Goal: Find specific page/section: Find specific page/section

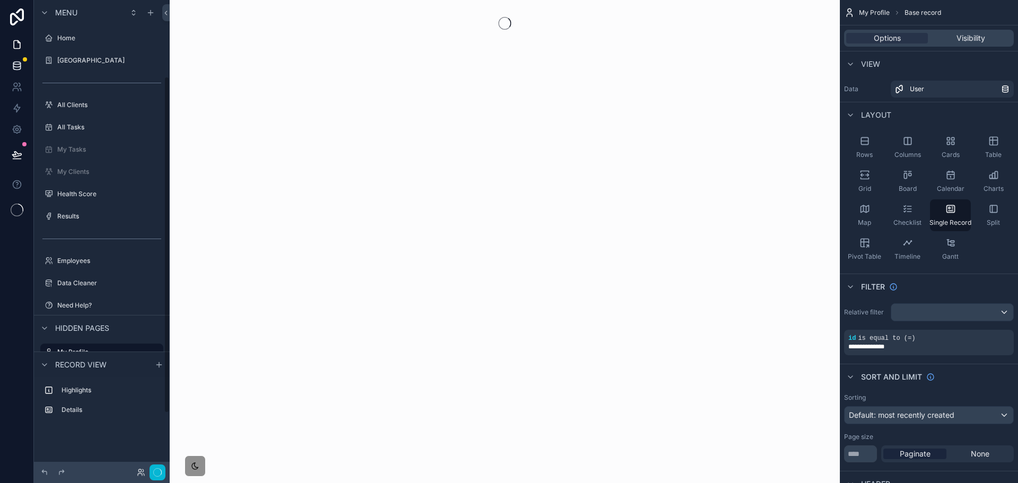
scroll to position [107, 0]
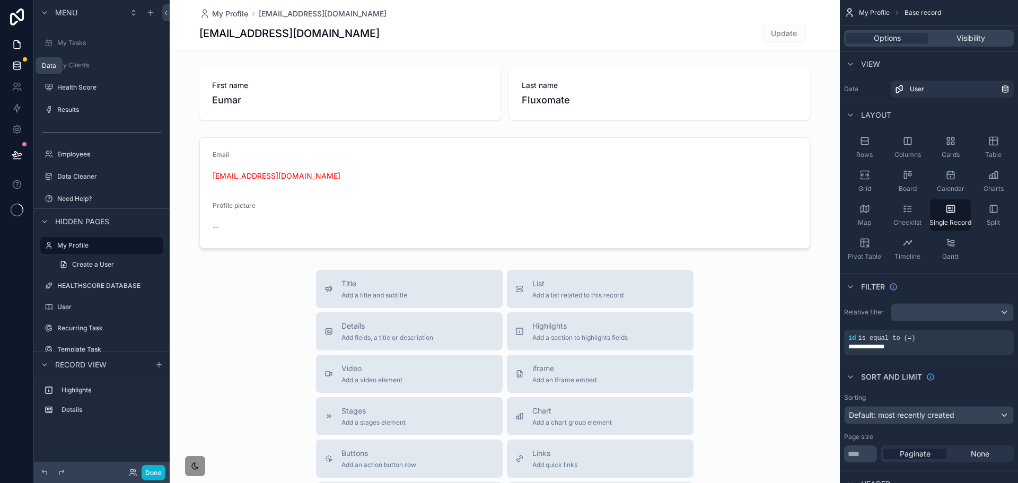
click at [15, 65] on icon at bounding box center [17, 65] width 11 height 11
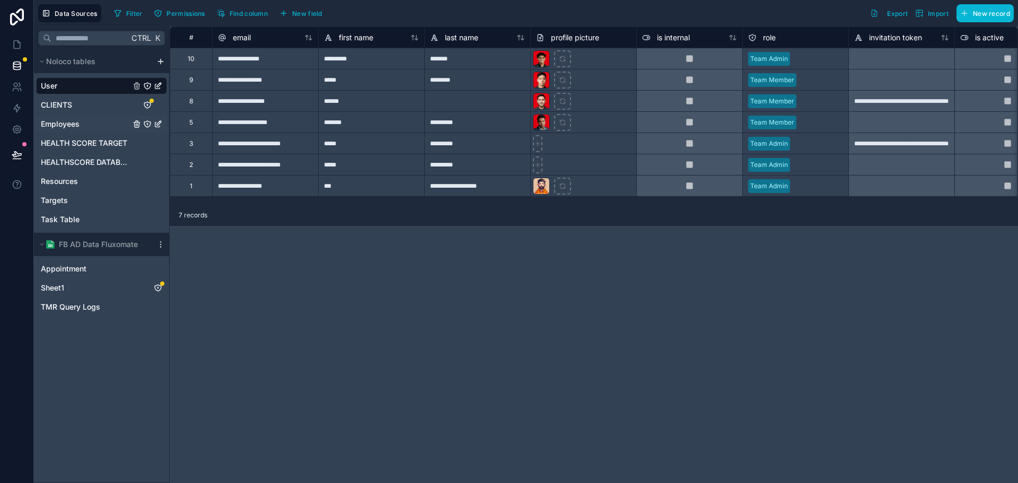
click at [80, 126] on span "Employees" at bounding box center [60, 124] width 39 height 11
